Goal: Task Accomplishment & Management: Manage account settings

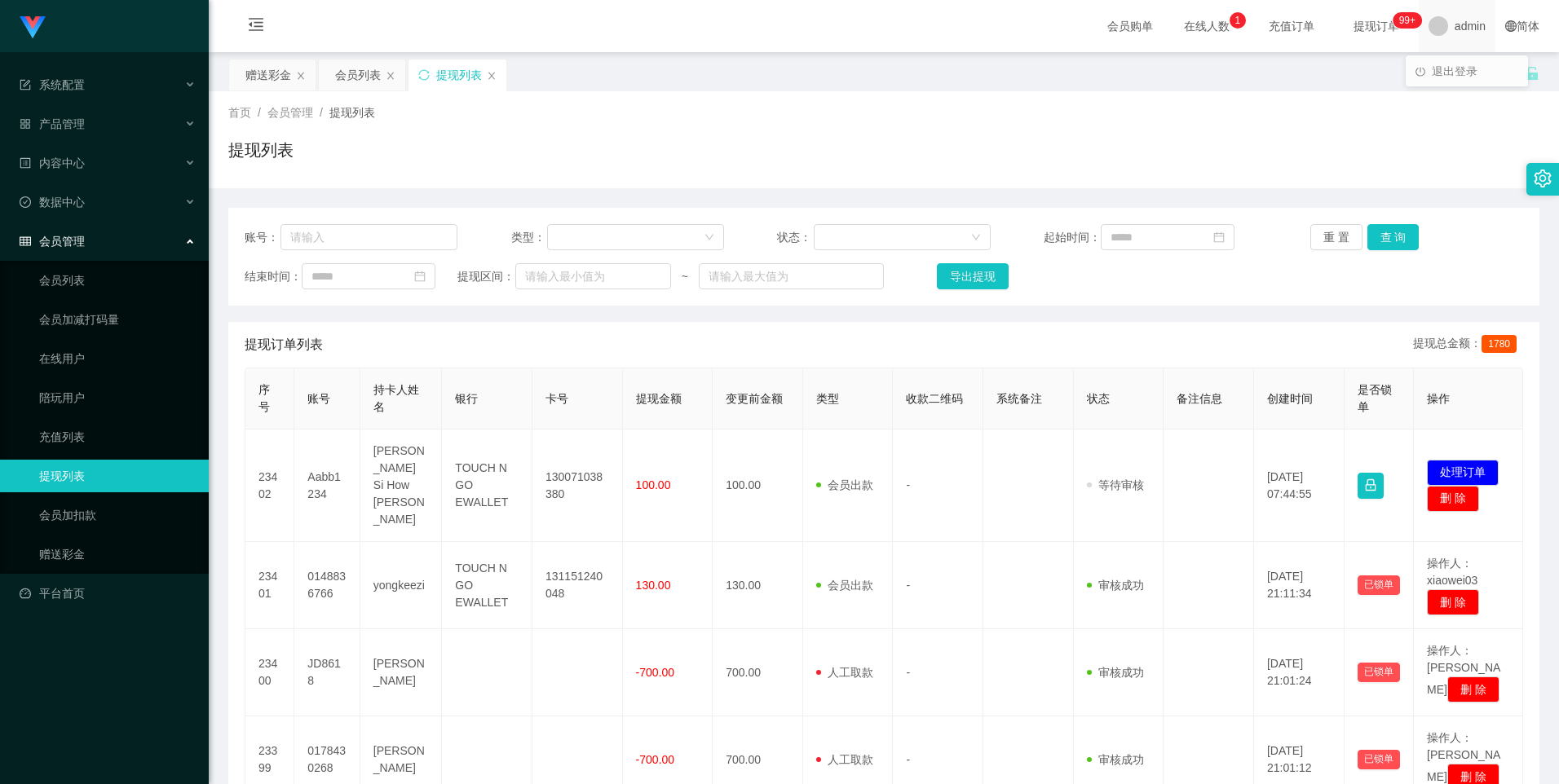
click at [1465, 25] on span "admin" at bounding box center [1470, 26] width 31 height 53
copy span "admin"
